Goal: Information Seeking & Learning: Learn about a topic

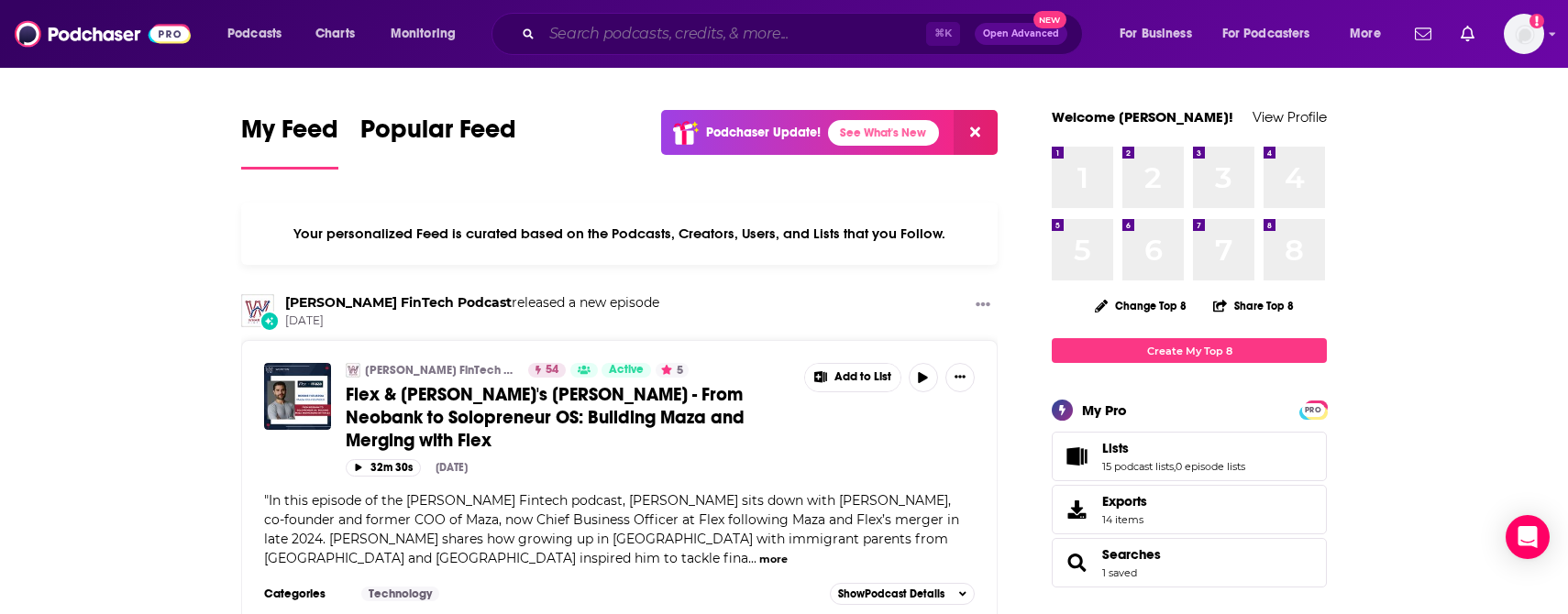
click at [675, 31] on input "Search podcasts, credits, & more..." at bounding box center [733, 33] width 384 height 30
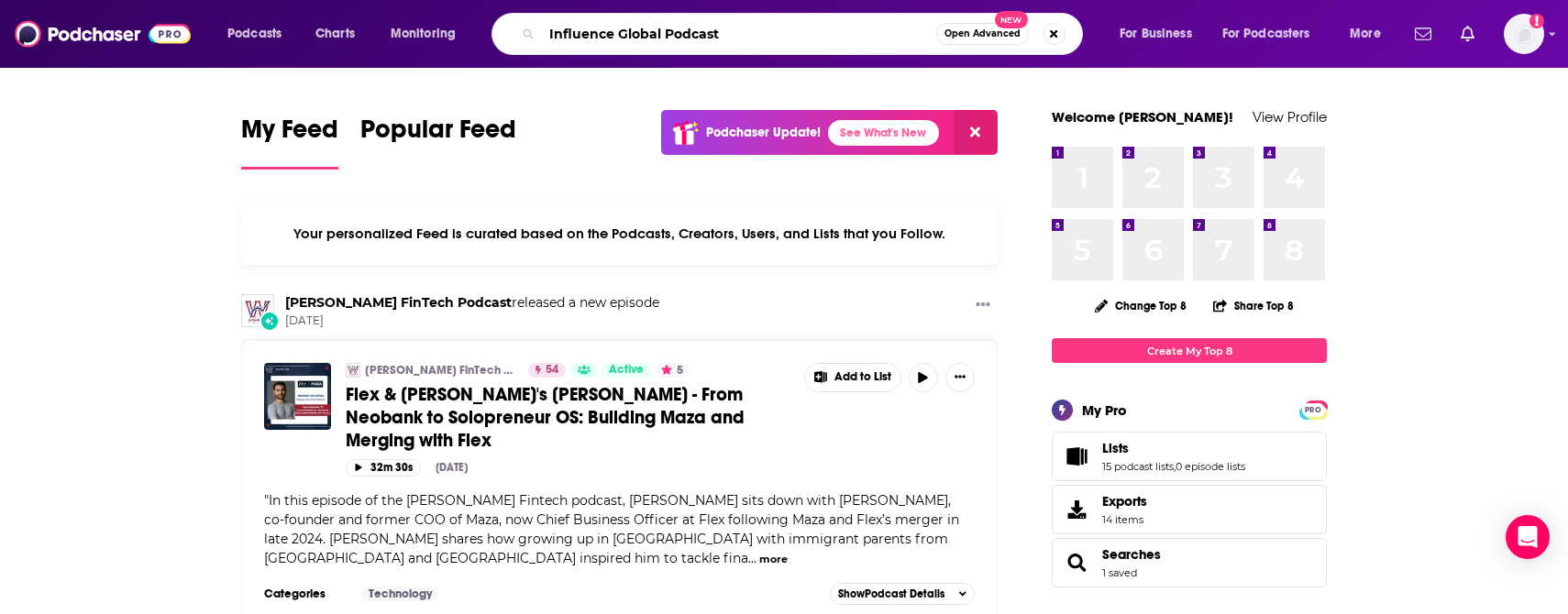
type input "Influence Global Podcast"
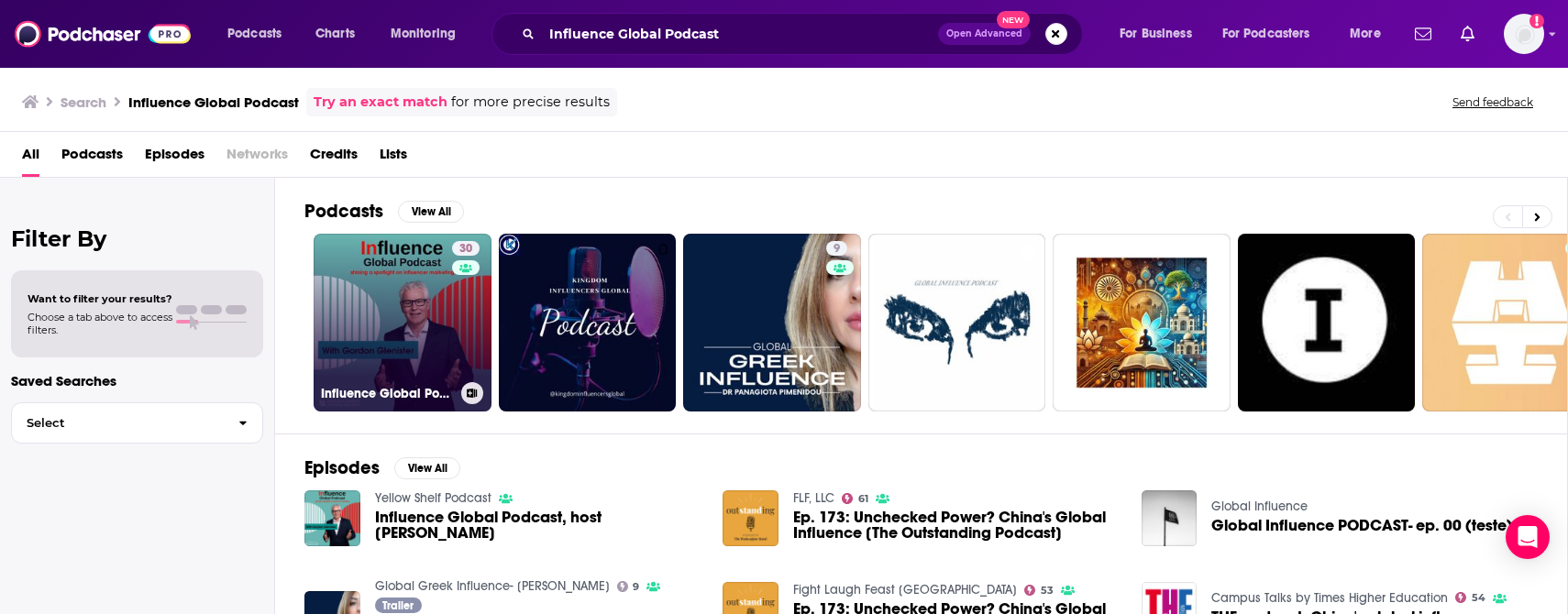
click at [438, 339] on link "30 Influence Global Podcast - shining a spotlight on influencer marketing" at bounding box center [402, 322] width 178 height 178
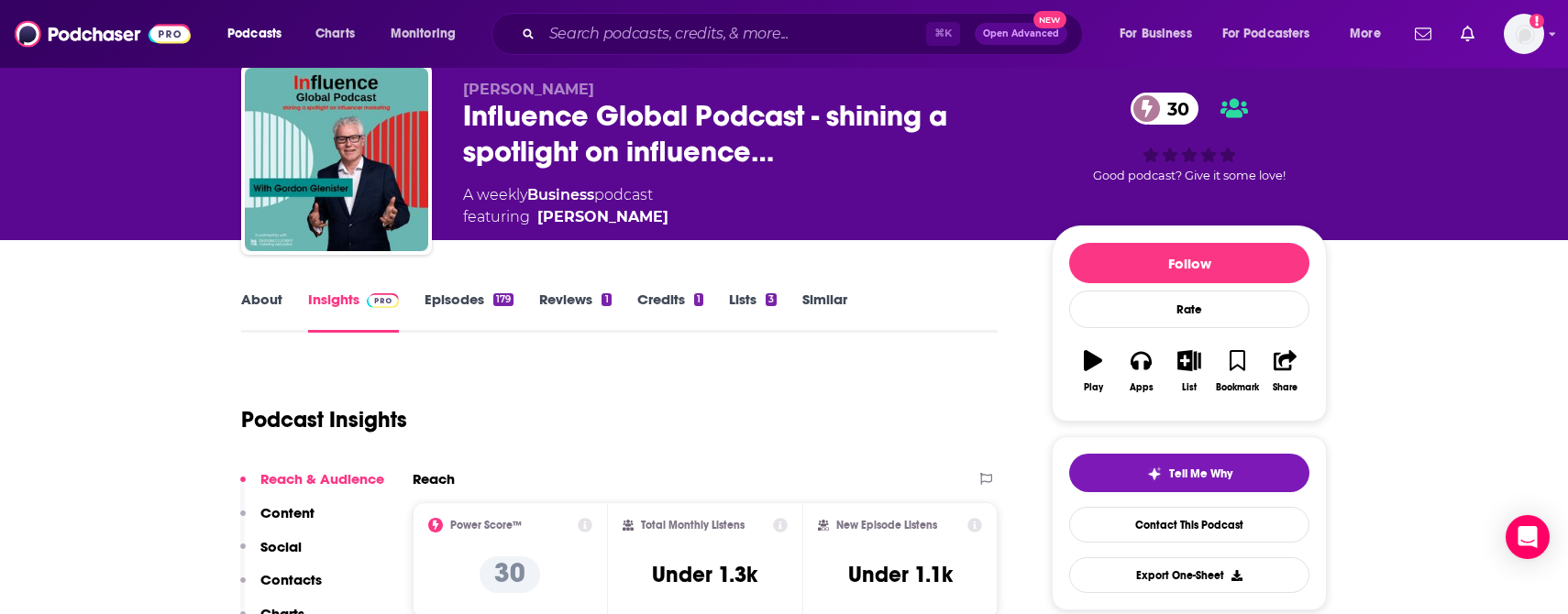
scroll to position [58, 0]
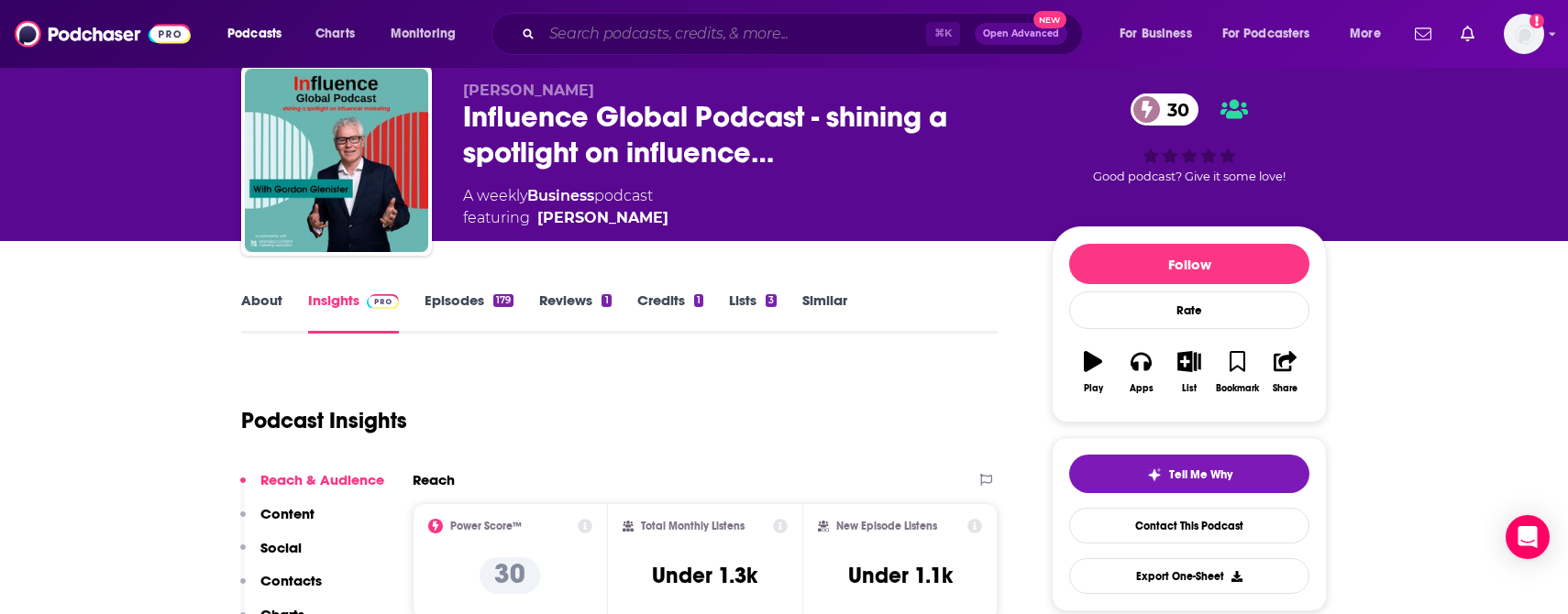
click at [613, 29] on input "Search podcasts, credits, & more..." at bounding box center [733, 33] width 384 height 30
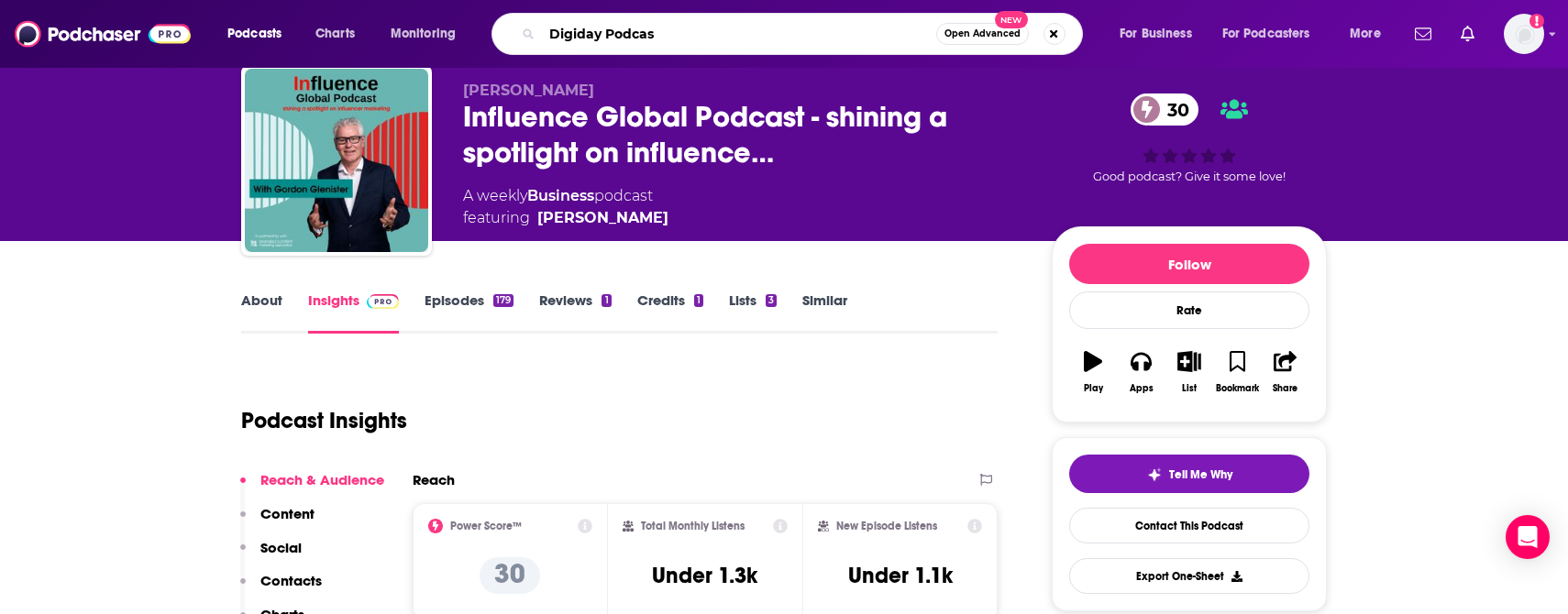
type input "Digiday Podcast"
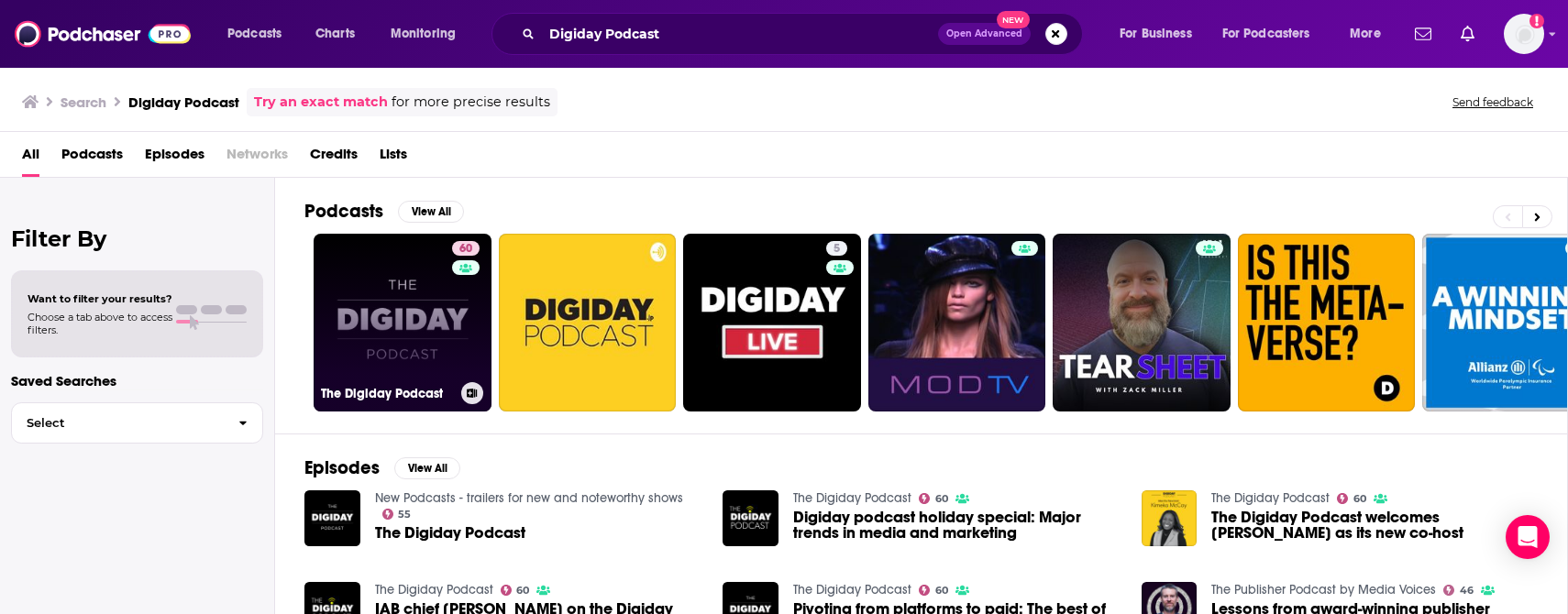
click at [404, 366] on link "60 The Digiday Podcast" at bounding box center [402, 322] width 178 height 178
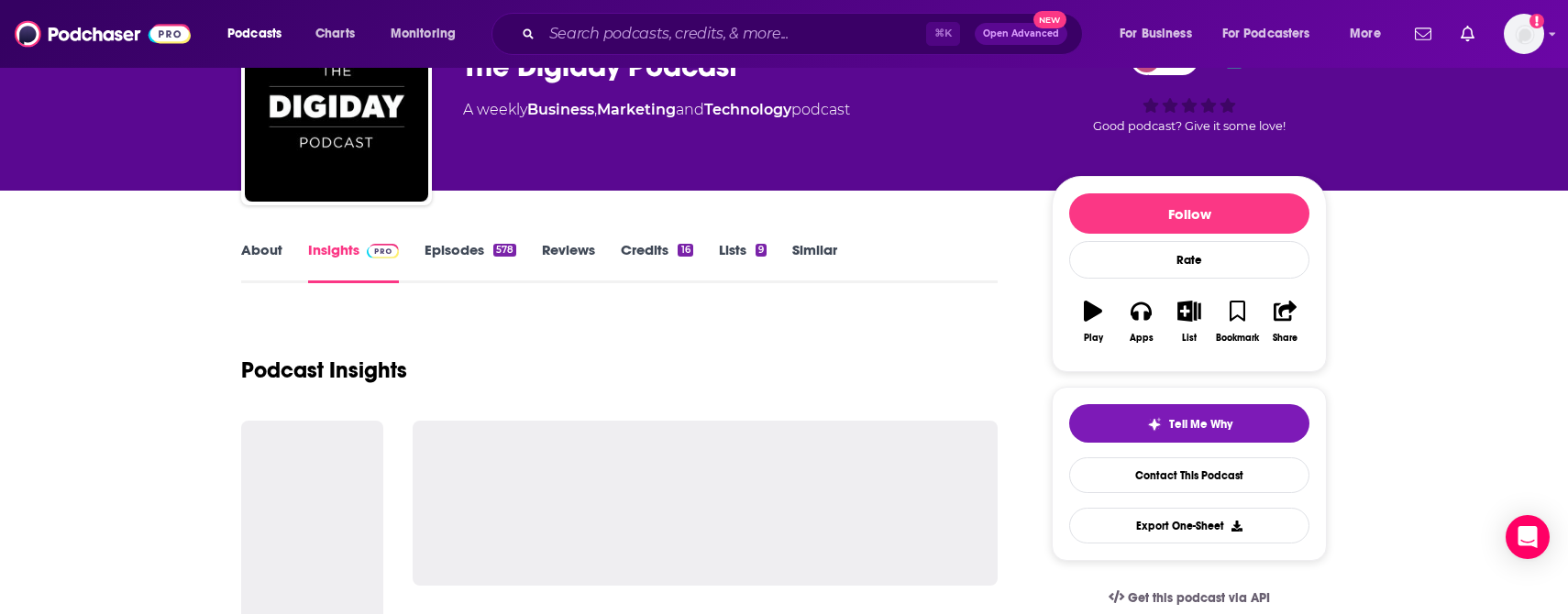
scroll to position [115, 0]
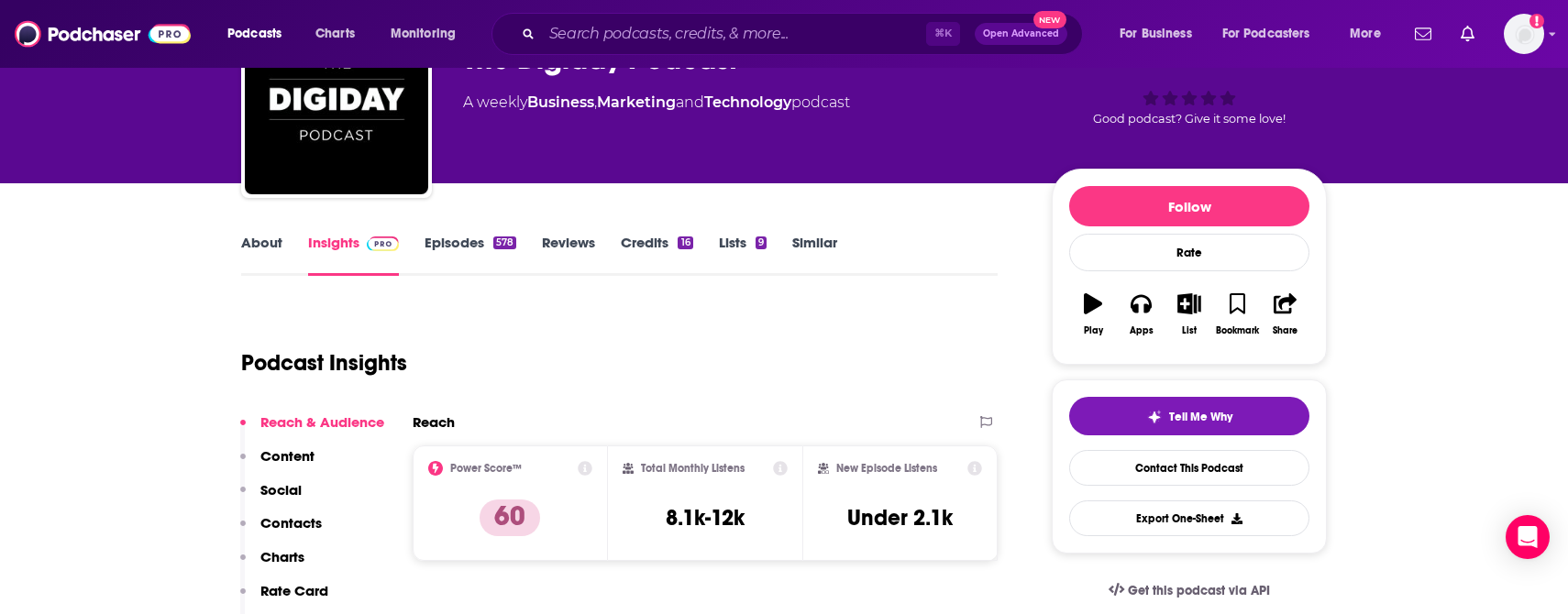
click at [259, 257] on link "About" at bounding box center [261, 255] width 41 height 42
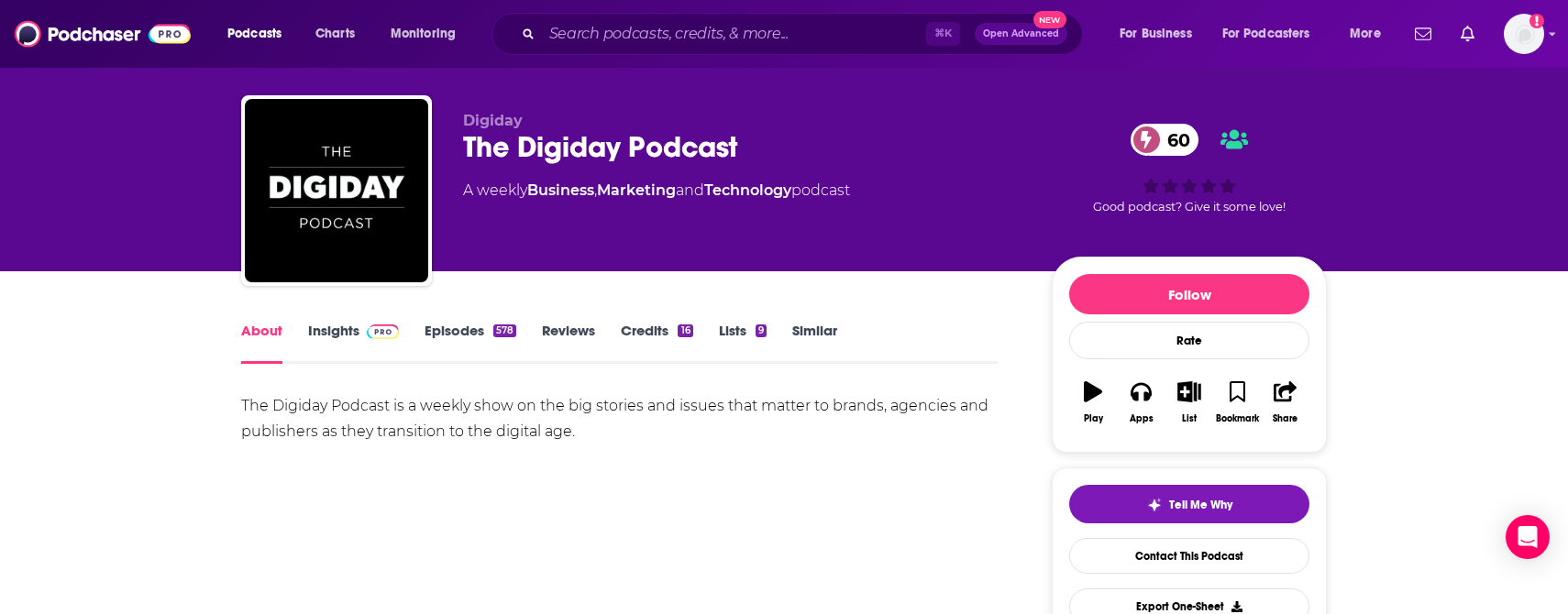
scroll to position [36, 0]
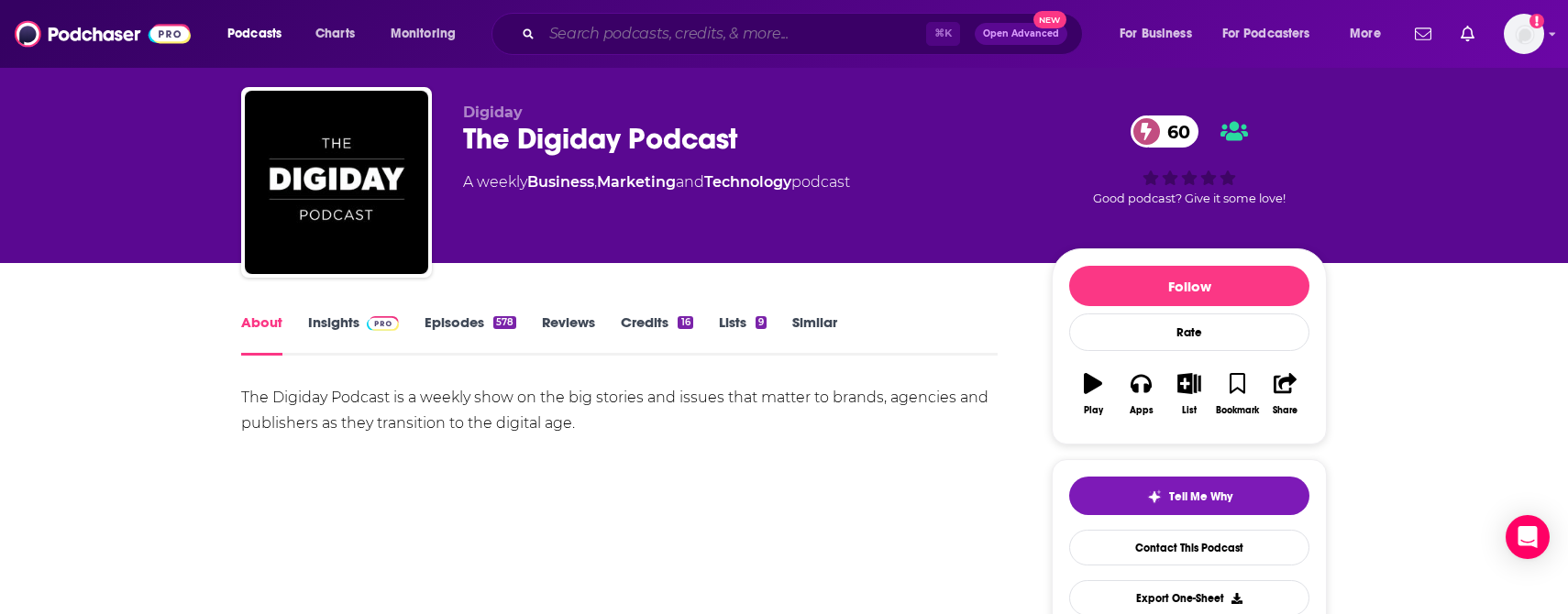
click at [631, 33] on input "Search podcasts, credits, & more..." at bounding box center [733, 33] width 384 height 30
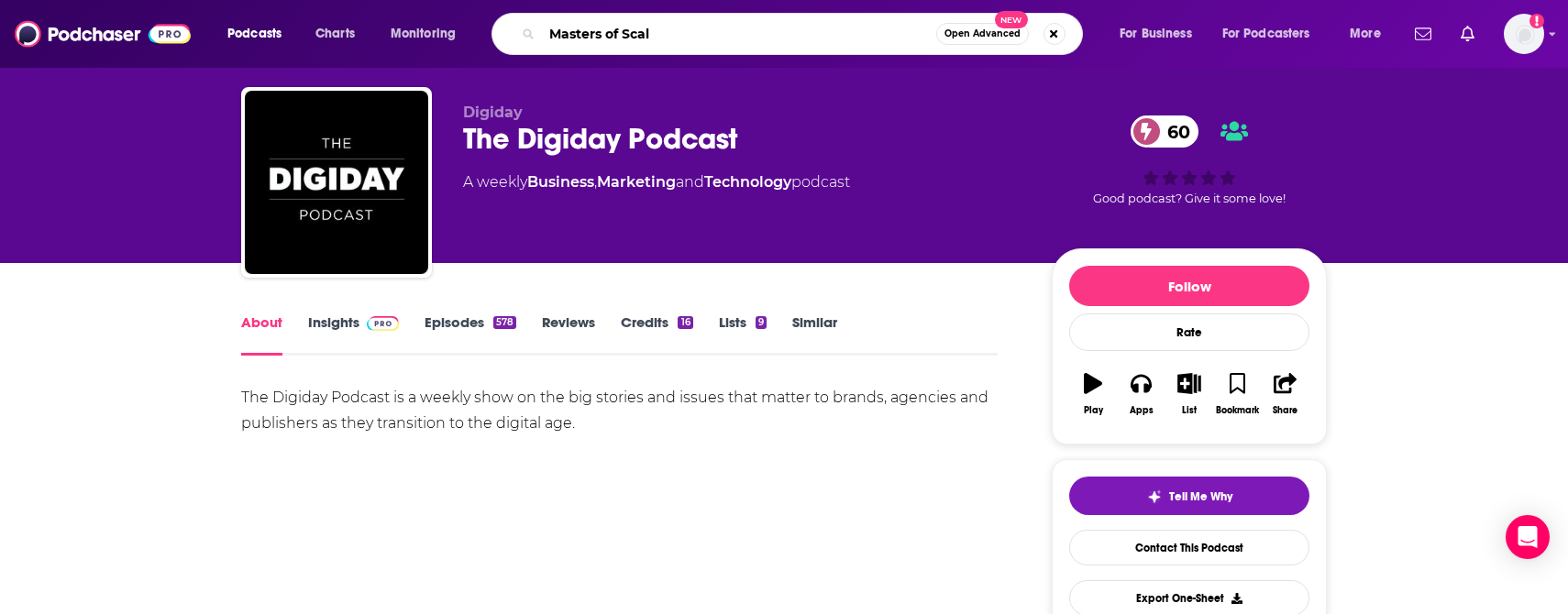
type input "Masters of Scale"
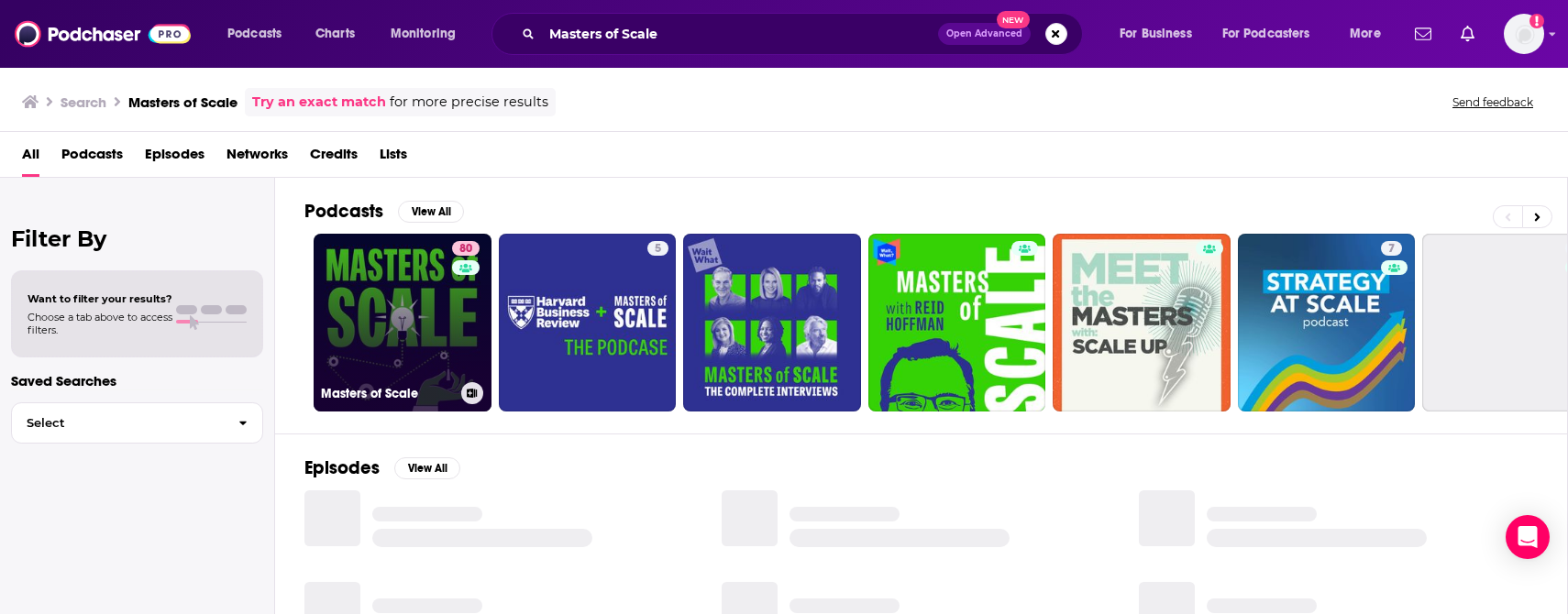
click at [340, 330] on link "80 Masters of Scale" at bounding box center [402, 322] width 178 height 178
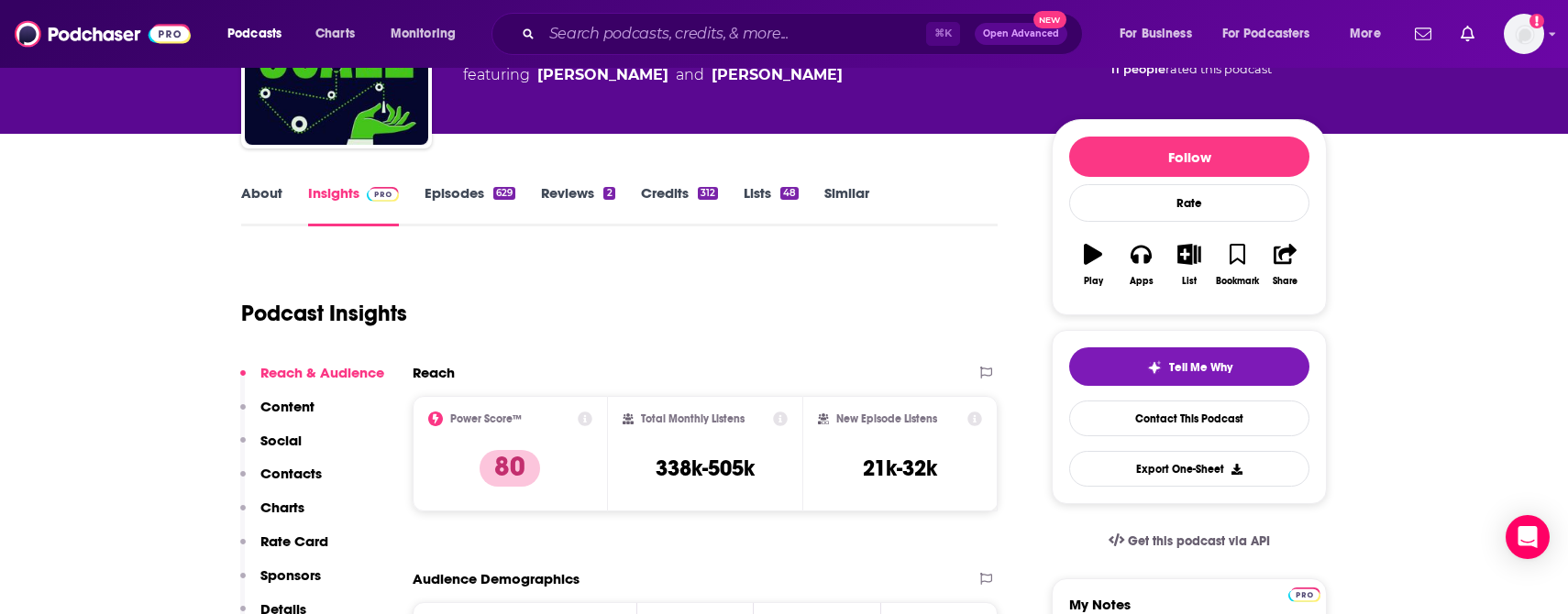
scroll to position [187, 0]
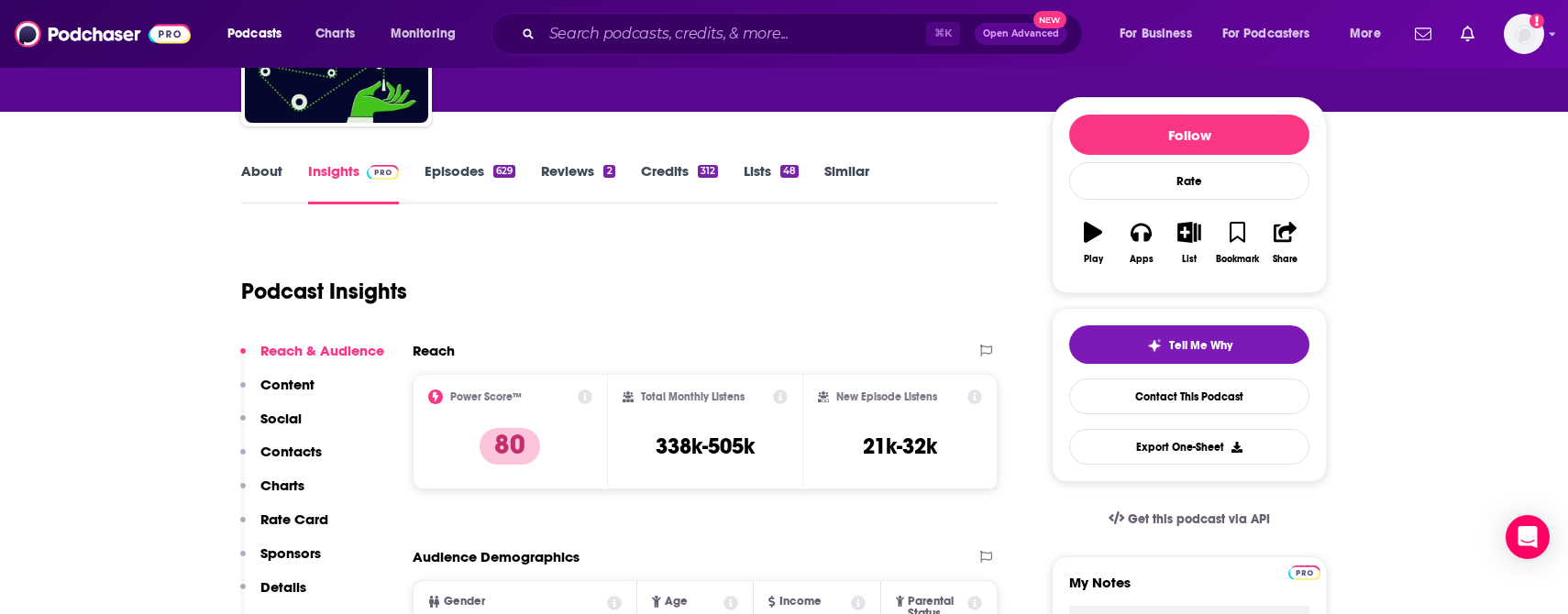
click at [264, 181] on link "About" at bounding box center [261, 183] width 41 height 42
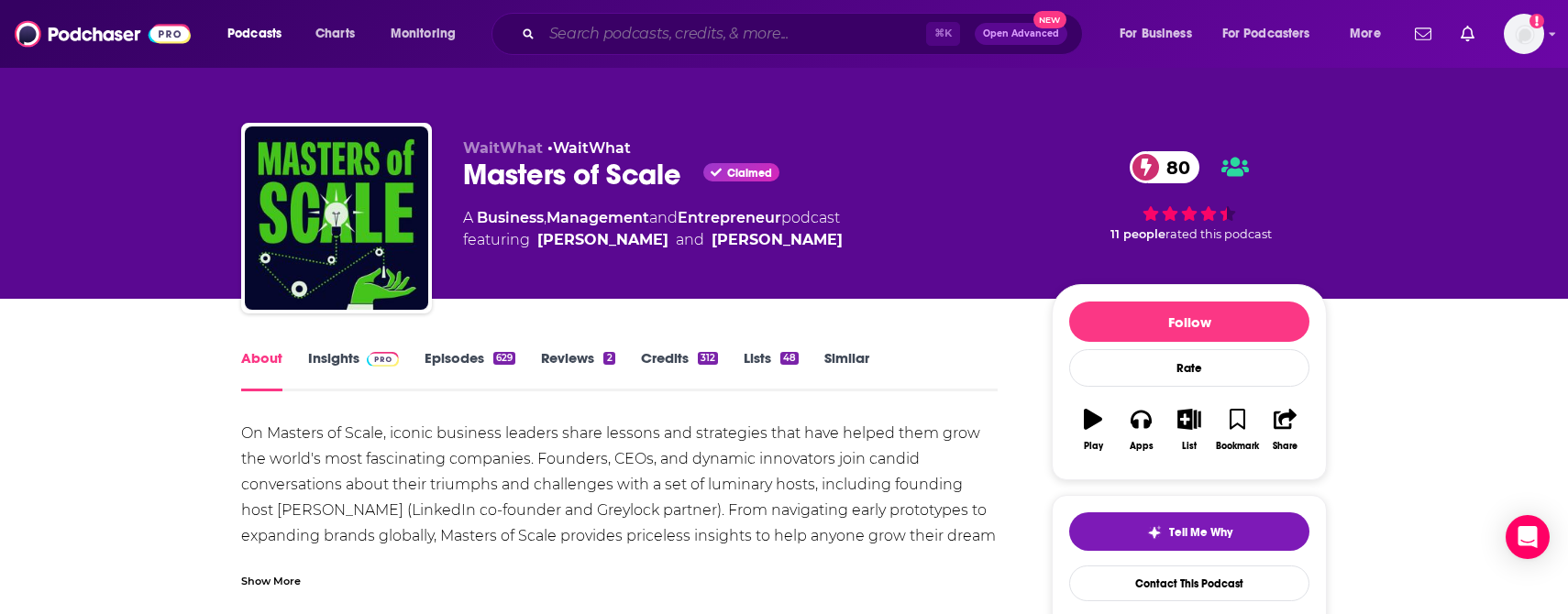
click at [593, 28] on input "Search podcasts, credits, & more..." at bounding box center [733, 33] width 384 height 30
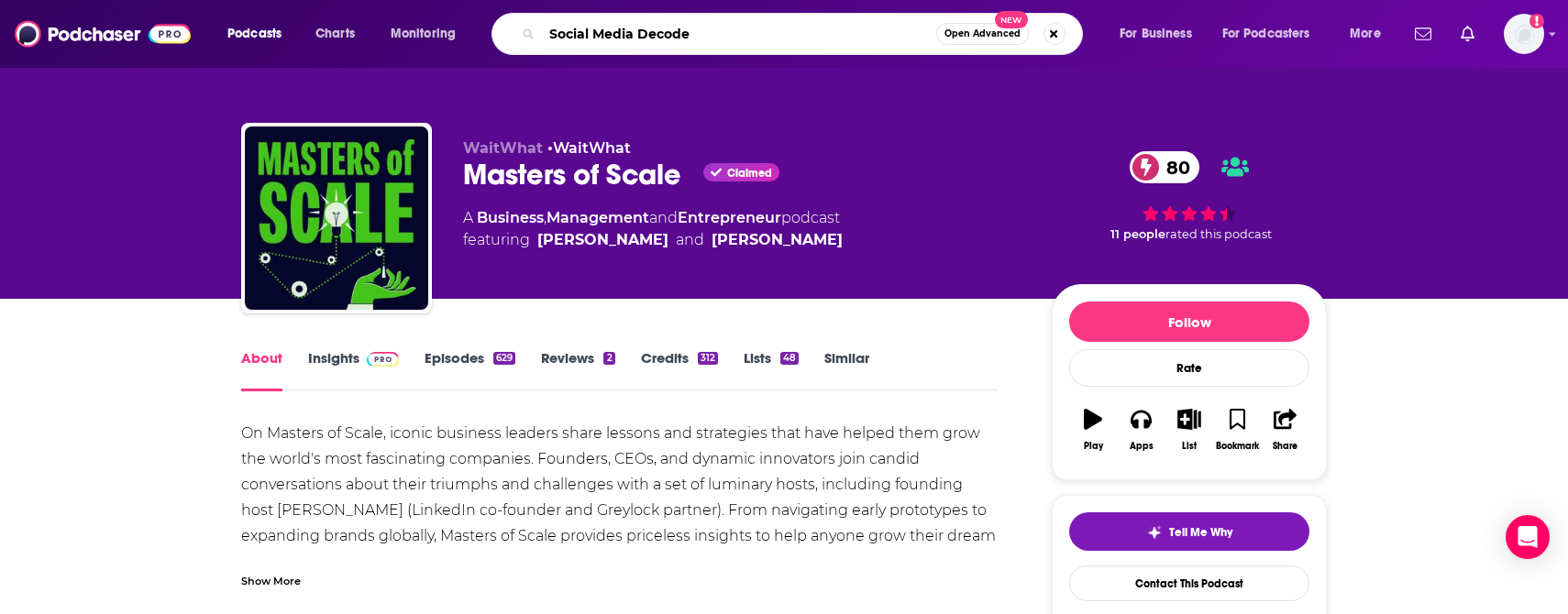
type input "Social Media Decoded"
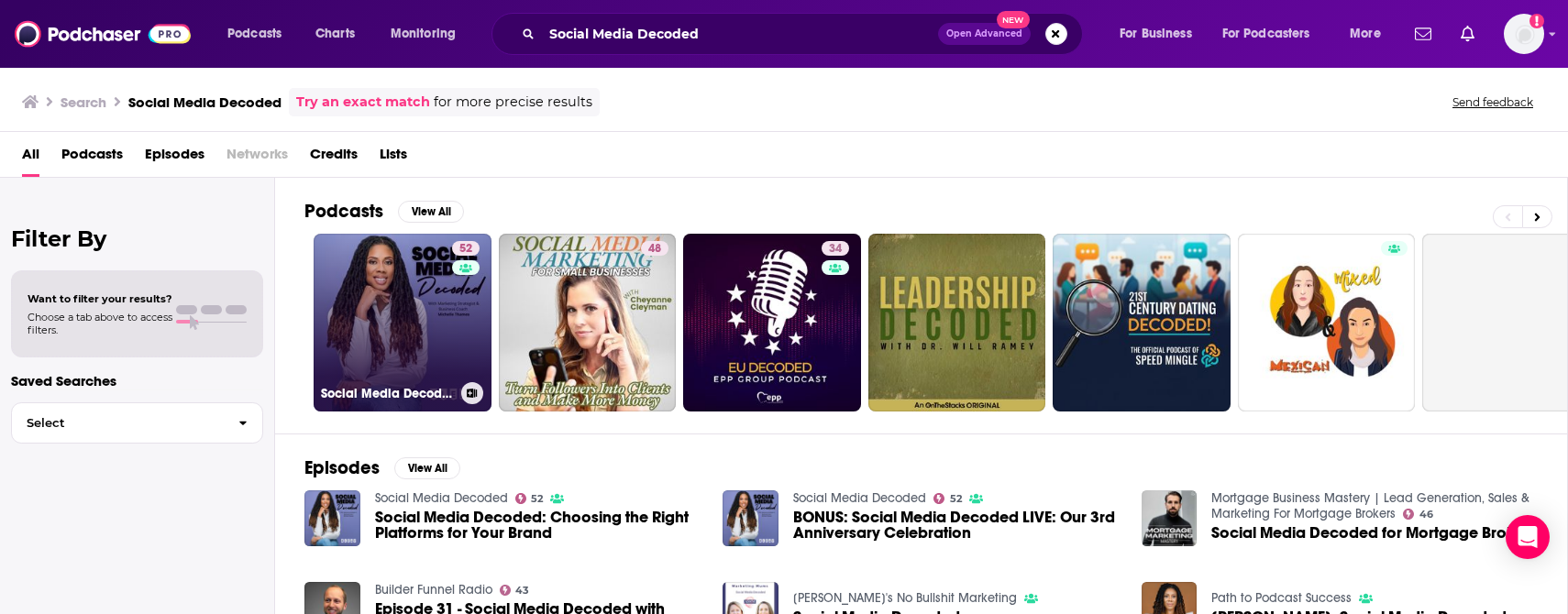
click at [379, 326] on link "52 Social Media Decoded" at bounding box center [402, 322] width 178 height 178
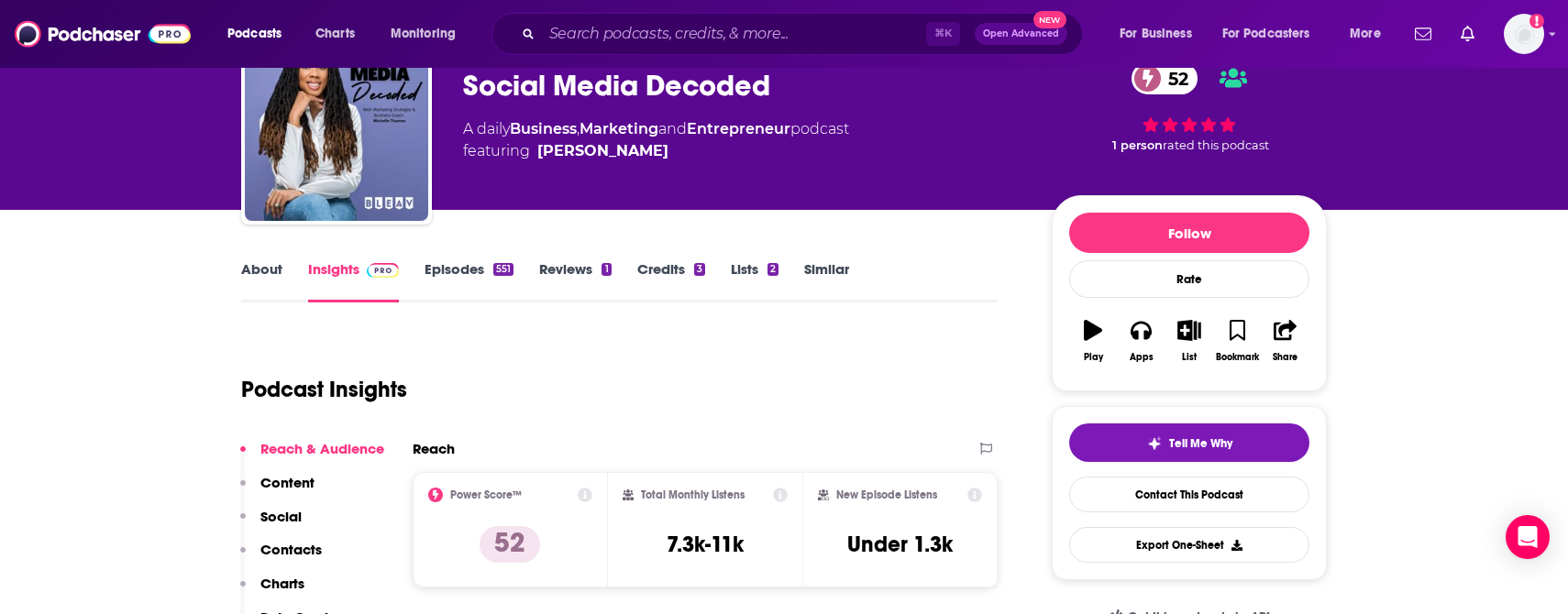
scroll to position [90, 0]
